Goal: Check status: Check status

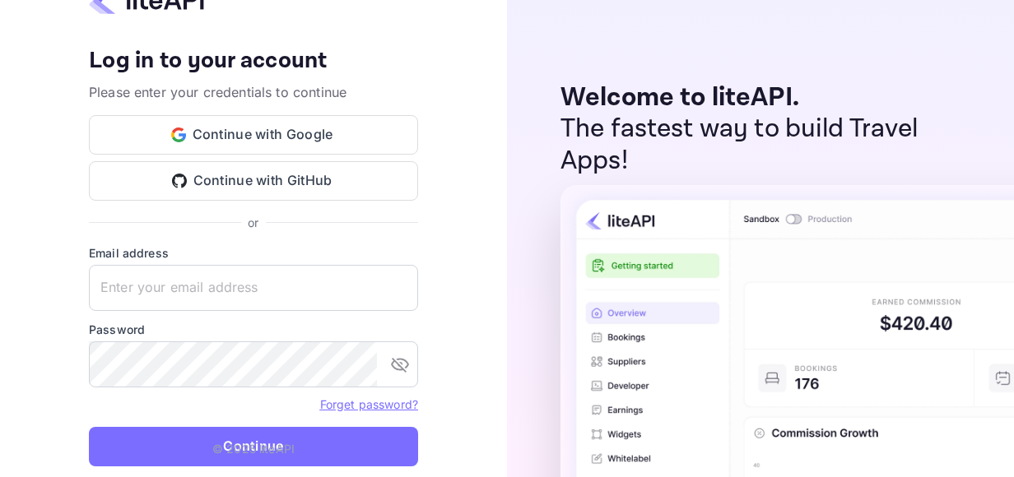
type input "[EMAIL_ADDRESS][DOMAIN_NAME]"
click at [188, 445] on button "Continue" at bounding box center [253, 447] width 329 height 40
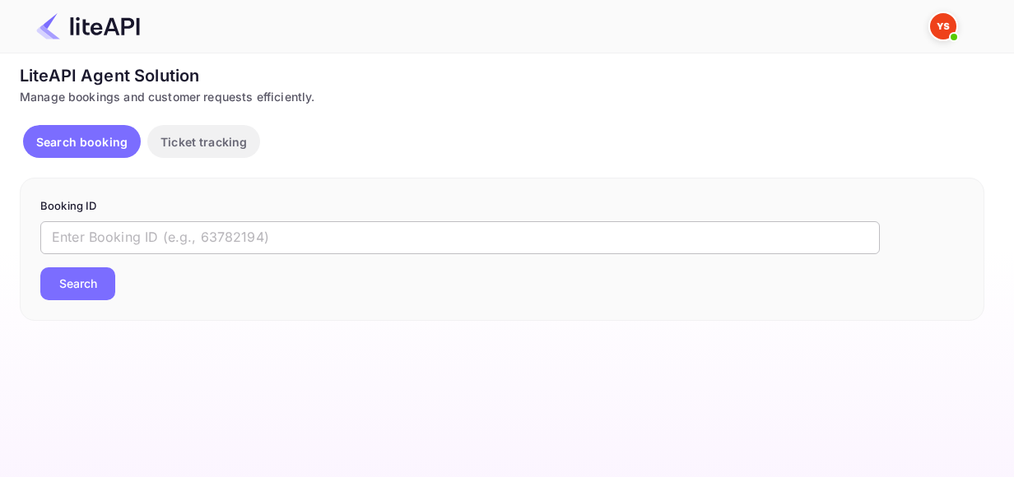
click at [253, 246] on input "text" at bounding box center [459, 237] width 839 height 33
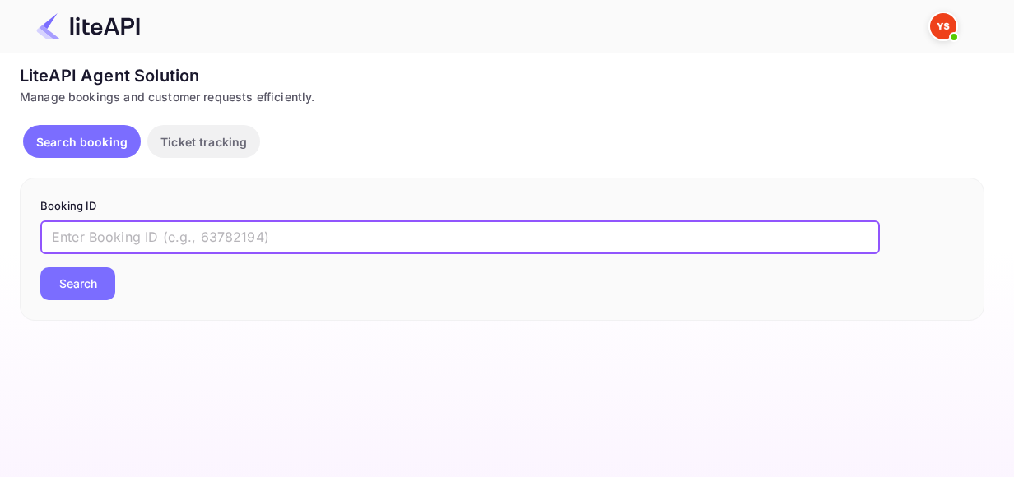
paste input "8396181"
type input "8396181"
click at [84, 278] on button "Search" at bounding box center [77, 283] width 75 height 33
